Goal: Obtain resource: Obtain resource

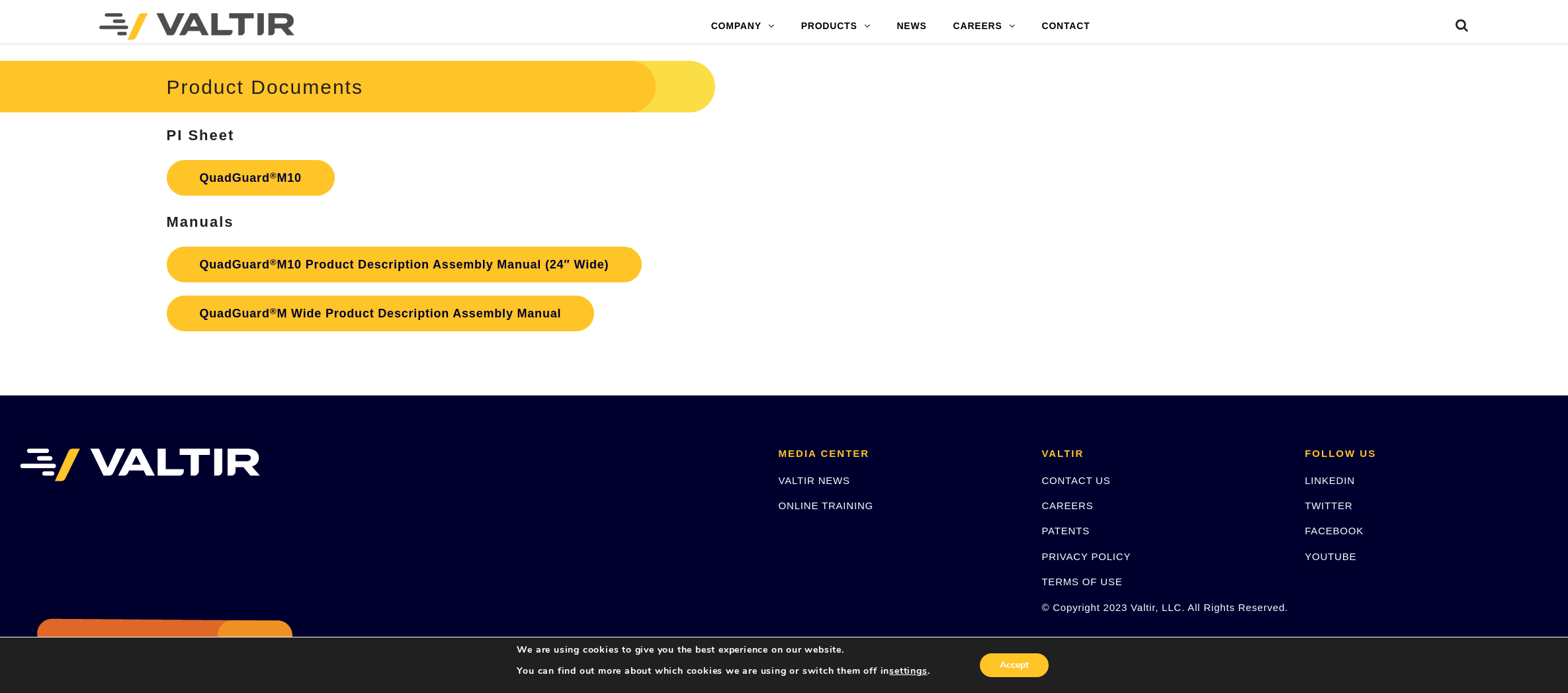
scroll to position [5856, 0]
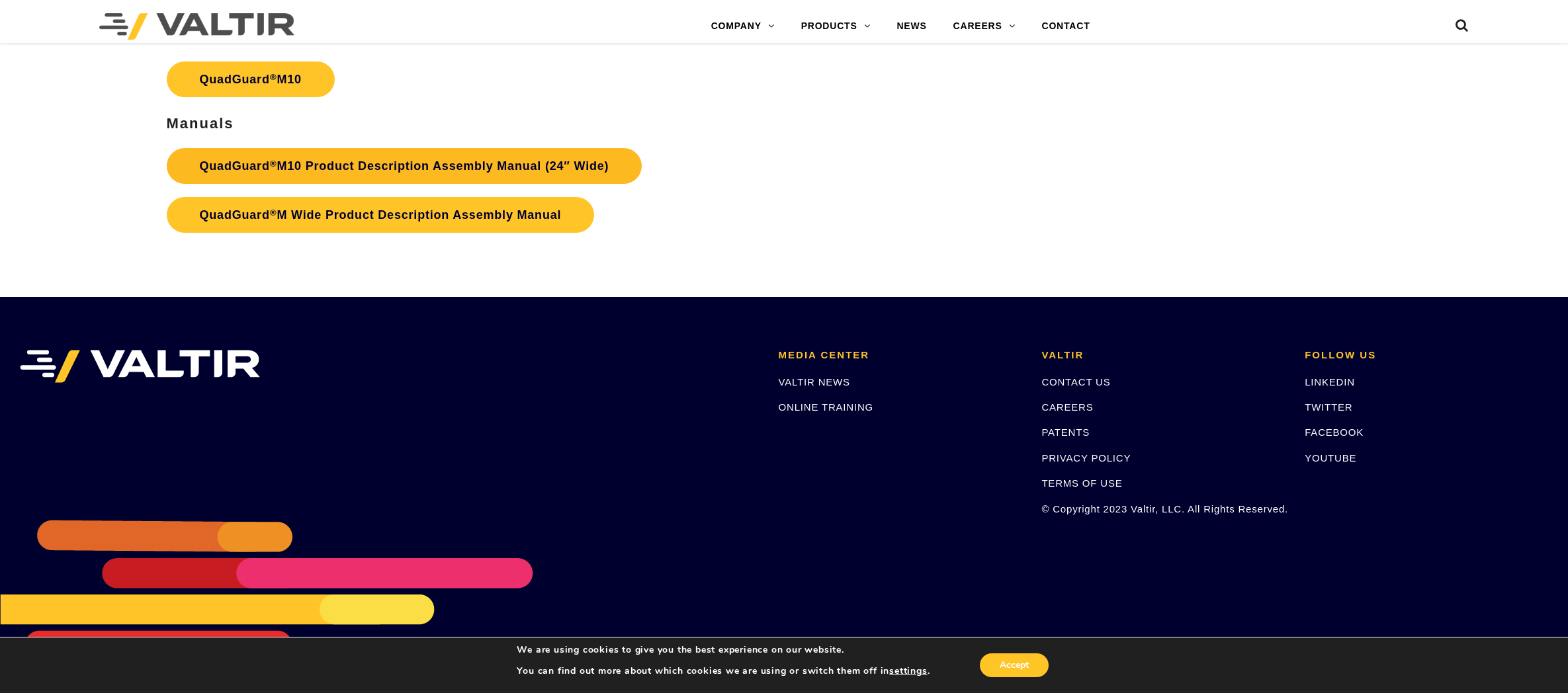
click at [503, 158] on link "QuadGuard ® M10 Product Description Assembly Manual (24″ Wide)" at bounding box center [404, 166] width 475 height 36
click at [433, 164] on link "QuadGuard ® M10 Product Description Assembly Manual (24″ Wide)" at bounding box center [404, 166] width 475 height 36
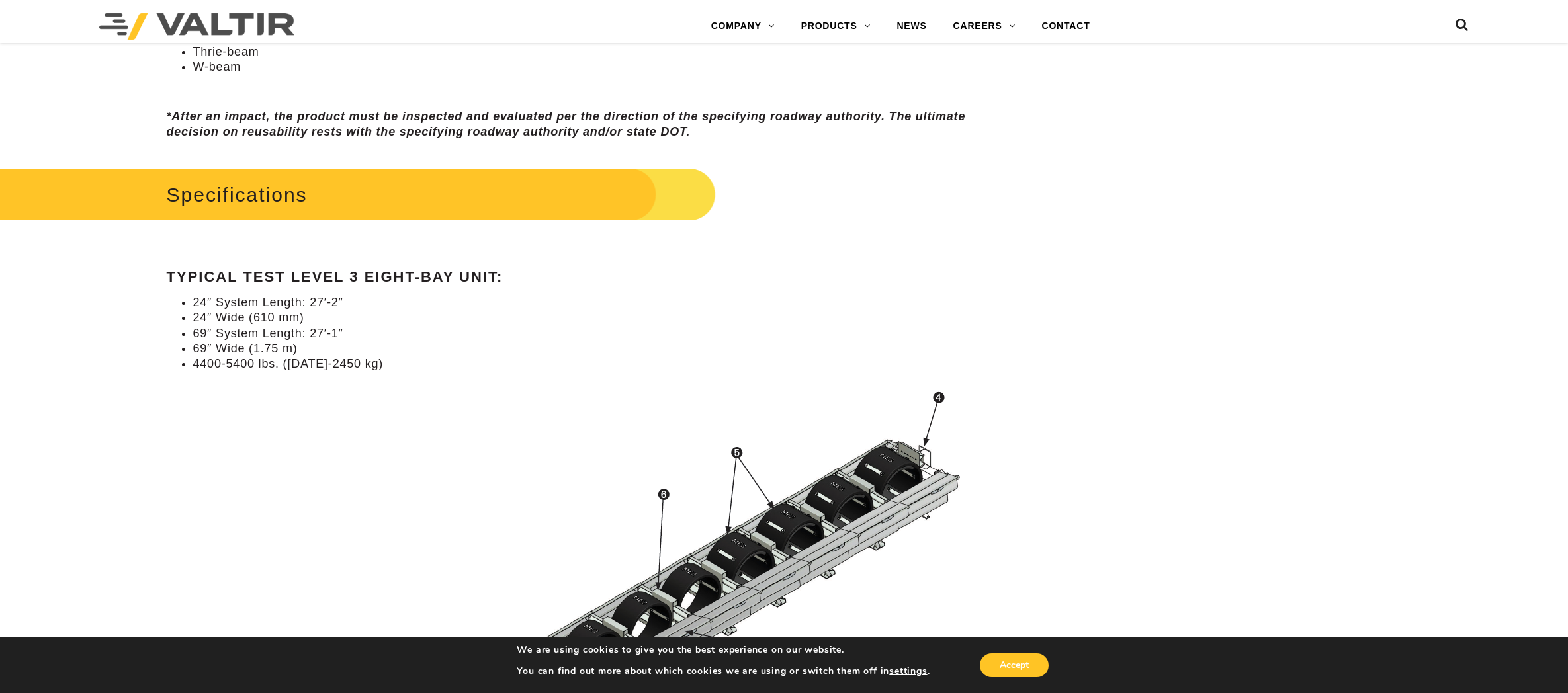
scroll to position [1191, 0]
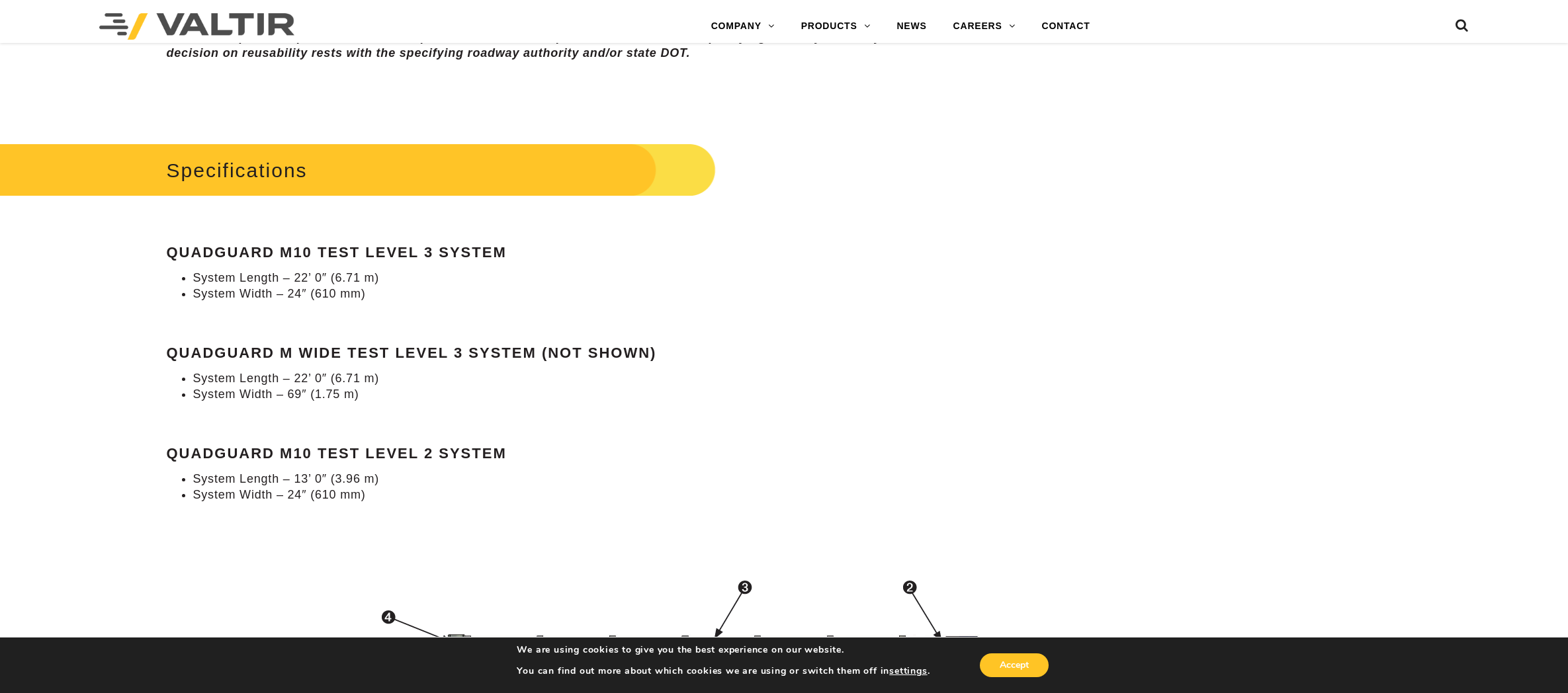
scroll to position [1191, 0]
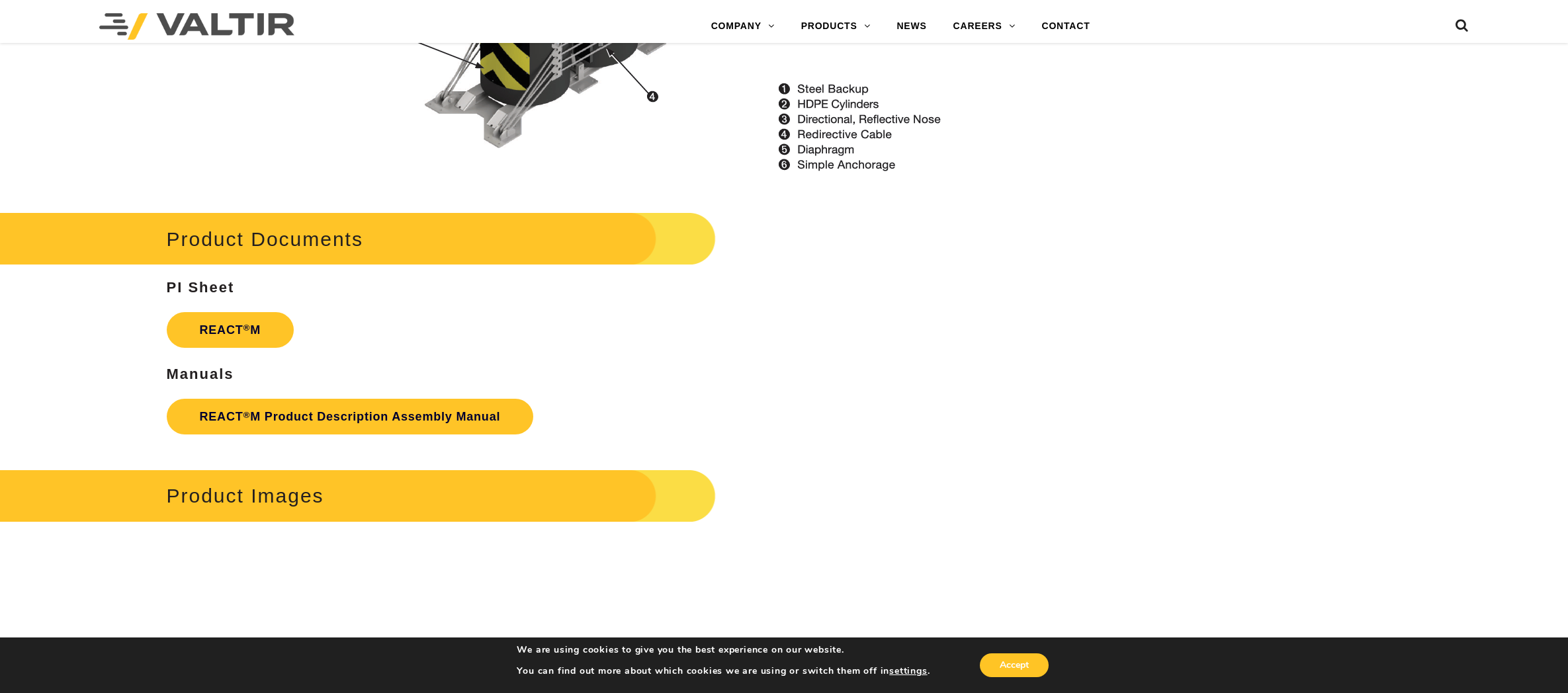
scroll to position [2249, 0]
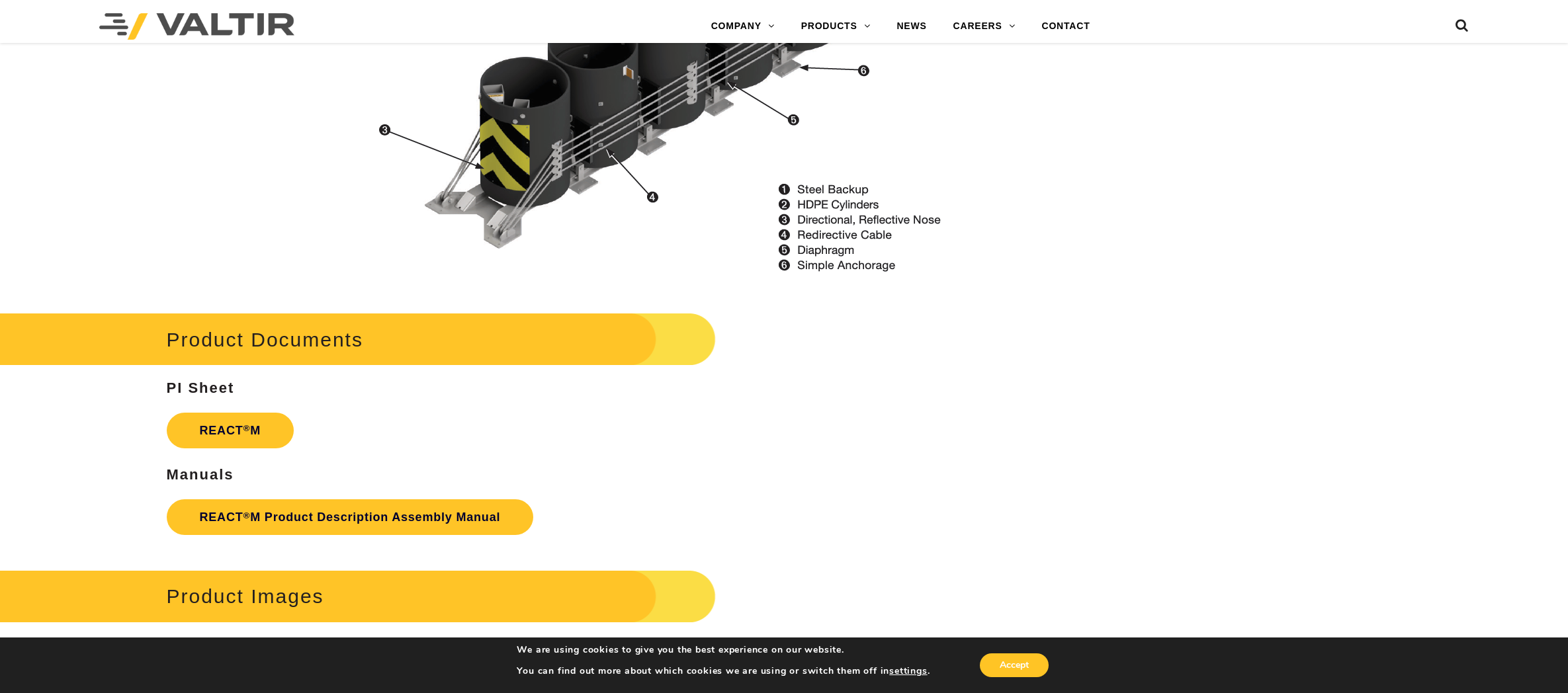
scroll to position [1808, 0]
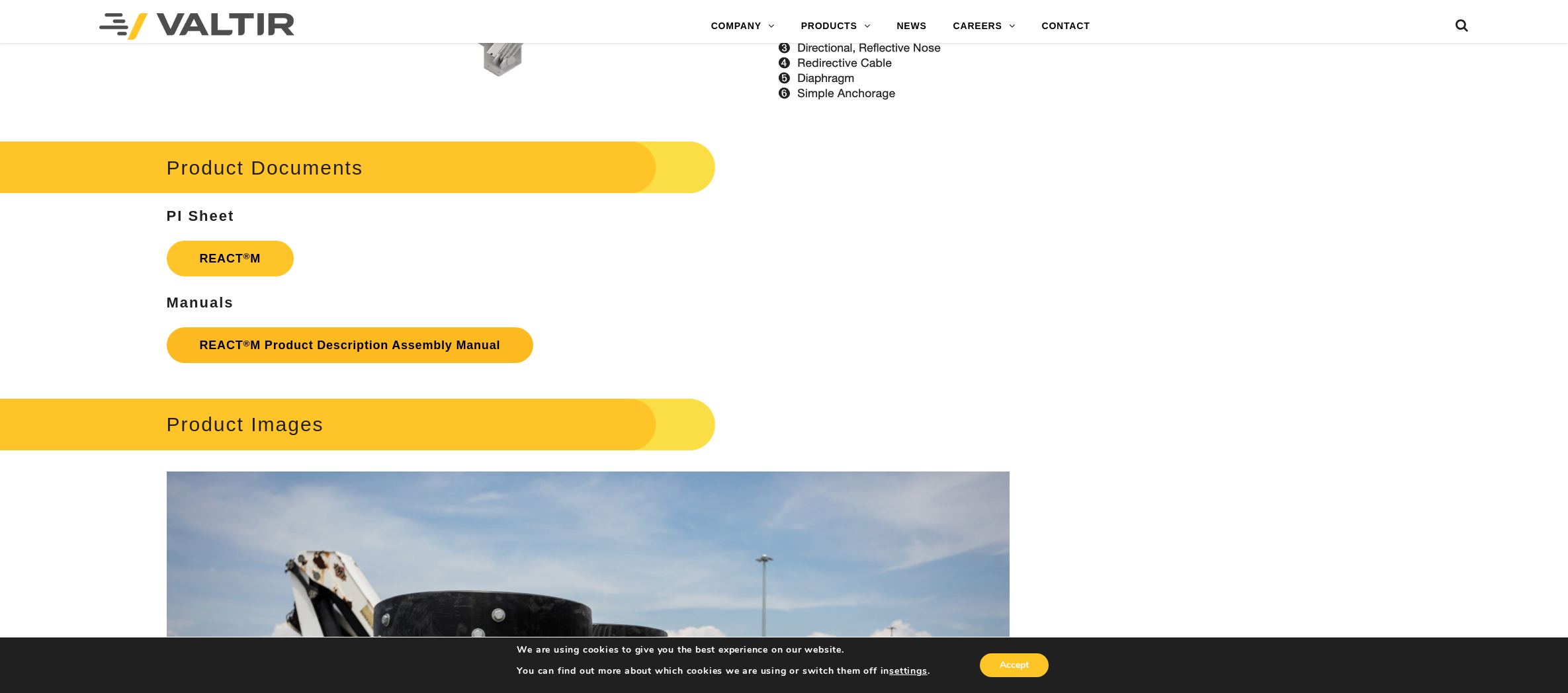
click at [431, 351] on link "REACT ® M Product Description Assembly Manual" at bounding box center [350, 345] width 367 height 36
